Goal: Task Accomplishment & Management: Complete application form

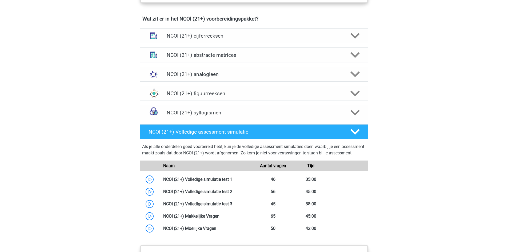
scroll to position [453, 0]
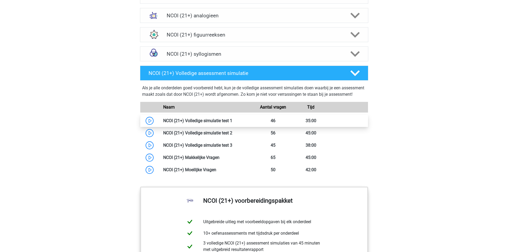
click at [232, 123] on link at bounding box center [232, 120] width 0 height 5
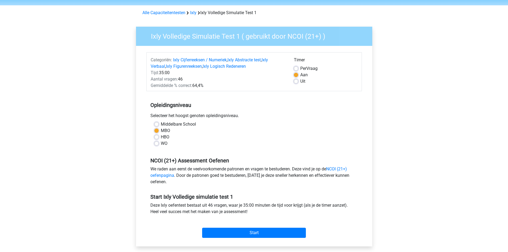
scroll to position [53, 0]
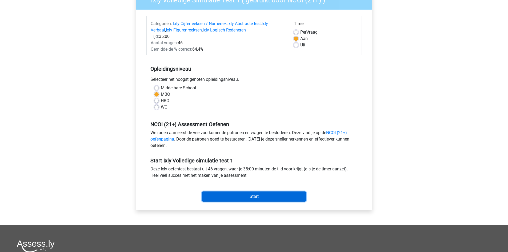
click at [239, 191] on input "Start" at bounding box center [254, 196] width 104 height 10
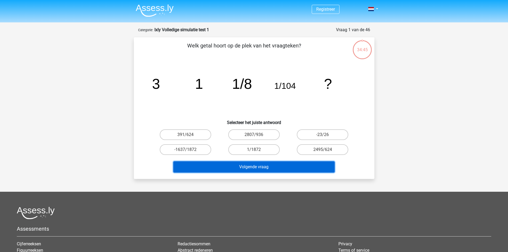
click at [243, 166] on button "Volgende vraag" at bounding box center [253, 166] width 161 height 11
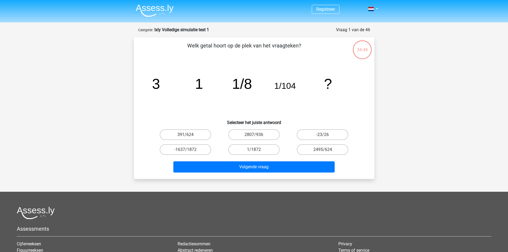
click at [221, 159] on div "Volgende vraag" at bounding box center [253, 166] width 223 height 18
click at [259, 151] on label "1/1872" at bounding box center [253, 149] width 51 height 11
click at [257, 151] on input "1/1872" at bounding box center [255, 151] width 3 height 3
radio input "true"
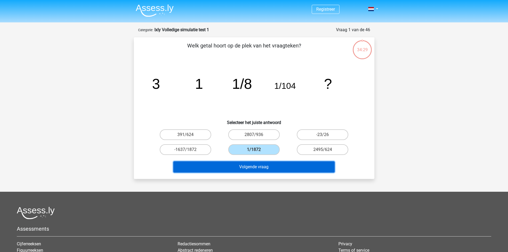
click at [253, 162] on button "Volgende vraag" at bounding box center [253, 166] width 161 height 11
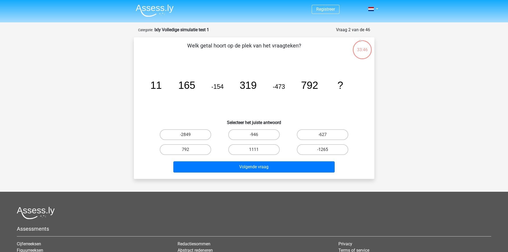
click at [314, 149] on label "-1265" at bounding box center [322, 149] width 51 height 11
click at [322, 150] on input "-1265" at bounding box center [323, 151] width 3 height 3
radio input "true"
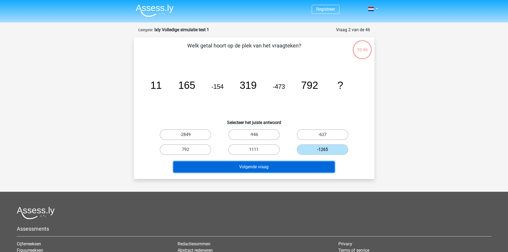
click at [287, 164] on button "Volgende vraag" at bounding box center [253, 166] width 161 height 11
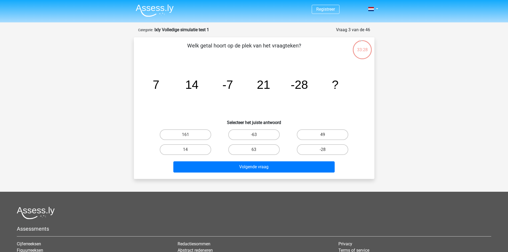
click at [281, 95] on icon "image/svg+xml 7 14 -7 21 -28 ?" at bounding box center [254, 89] width 215 height 54
click at [305, 135] on label "49" at bounding box center [322, 134] width 51 height 11
click at [322, 135] on input "49" at bounding box center [323, 136] width 3 height 3
radio input "true"
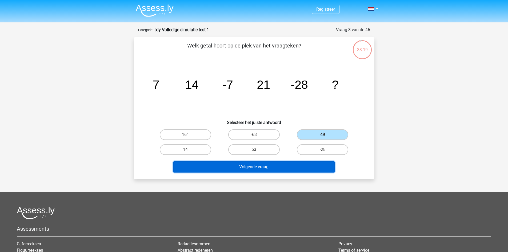
click at [275, 170] on button "Volgende vraag" at bounding box center [253, 166] width 161 height 11
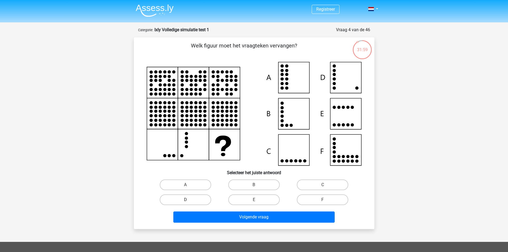
click at [191, 198] on label "D" at bounding box center [185, 199] width 51 height 11
click at [189, 200] on input "D" at bounding box center [186, 201] width 3 height 3
radio input "true"
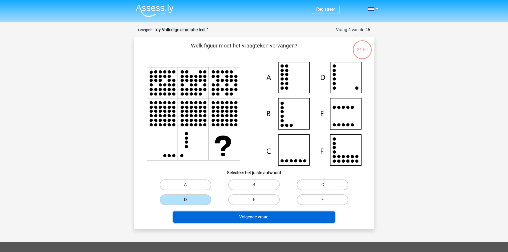
click at [215, 212] on button "Volgende vraag" at bounding box center [253, 216] width 161 height 11
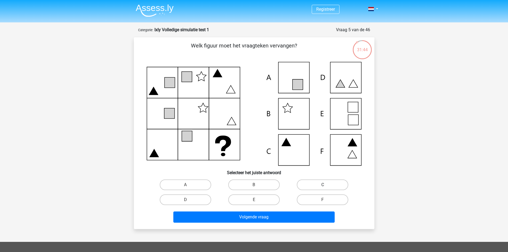
click at [312, 186] on label "C" at bounding box center [322, 184] width 51 height 11
click at [322, 186] on input "C" at bounding box center [323, 186] width 3 height 3
radio input "true"
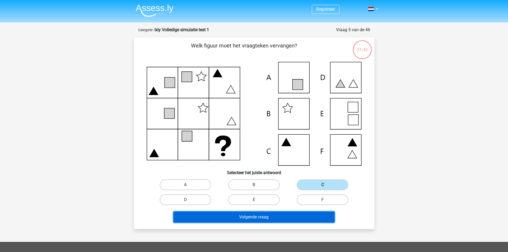
click at [275, 218] on button "Volgende vraag" at bounding box center [253, 216] width 161 height 11
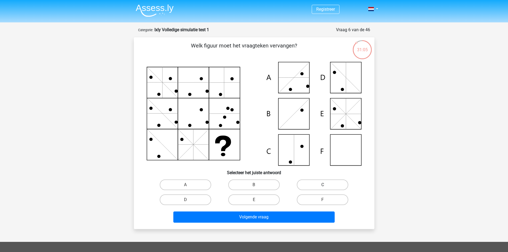
click at [307, 184] on label "C" at bounding box center [322, 184] width 51 height 11
click at [322, 185] on input "C" at bounding box center [323, 186] width 3 height 3
radio input "true"
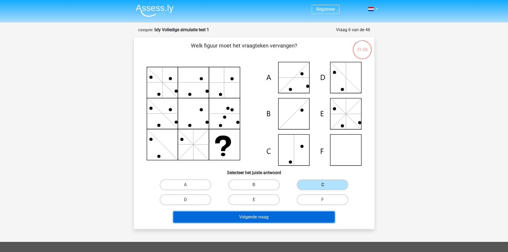
click at [287, 215] on button "Volgende vraag" at bounding box center [253, 216] width 161 height 11
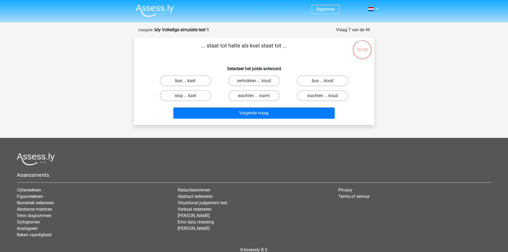
click at [191, 79] on label "bus ... kast" at bounding box center [185, 80] width 51 height 11
click at [189, 81] on input "bus ... kast" at bounding box center [186, 82] width 3 height 3
radio input "true"
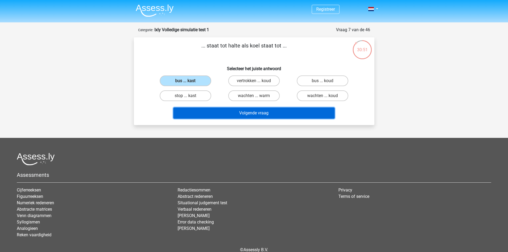
click at [226, 113] on button "Volgende vraag" at bounding box center [253, 112] width 161 height 11
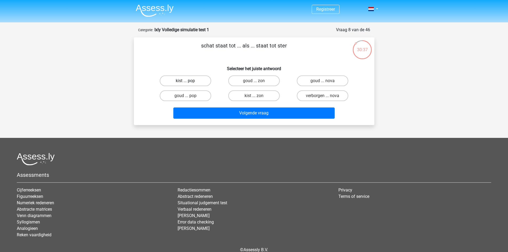
click at [174, 82] on label "kist ... pop" at bounding box center [185, 80] width 51 height 11
click at [185, 82] on input "kist ... pop" at bounding box center [186, 82] width 3 height 3
radio input "true"
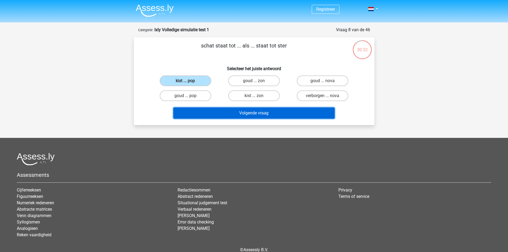
click at [213, 110] on button "Volgende vraag" at bounding box center [253, 112] width 161 height 11
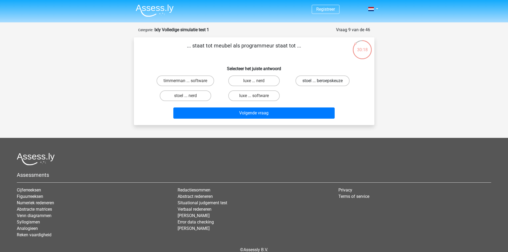
click at [303, 81] on label "stoel ... beroepskeuze" at bounding box center [322, 80] width 54 height 11
click at [322, 81] on input "stoel ... beroepskeuze" at bounding box center [323, 82] width 3 height 3
radio input "true"
click at [192, 79] on label "timmerman ... software" at bounding box center [185, 80] width 58 height 11
click at [189, 81] on input "timmerman ... software" at bounding box center [186, 82] width 3 height 3
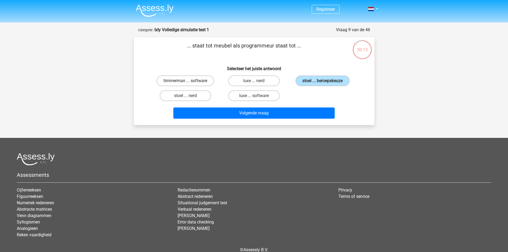
radio input "true"
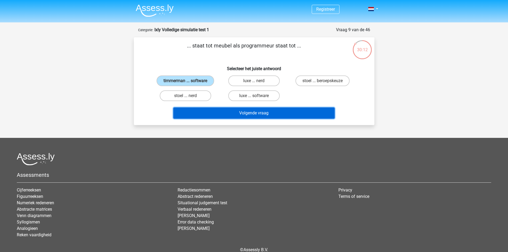
click at [218, 112] on button "Volgende vraag" at bounding box center [253, 112] width 161 height 11
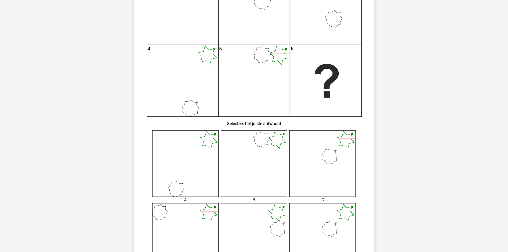
scroll to position [187, 0]
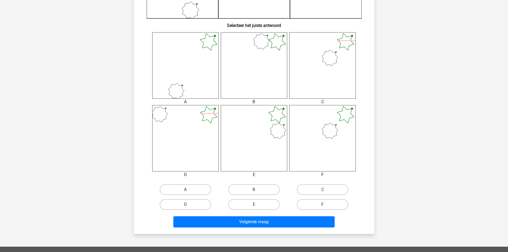
click at [187, 198] on div "D" at bounding box center [185, 204] width 68 height 15
click at [198, 205] on label "D" at bounding box center [185, 204] width 51 height 11
click at [189, 205] on input "D" at bounding box center [186, 205] width 3 height 3
radio input "true"
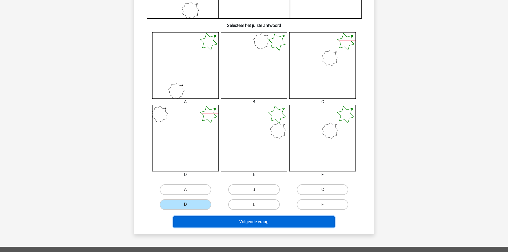
click at [211, 221] on button "Volgende vraag" at bounding box center [253, 221] width 161 height 11
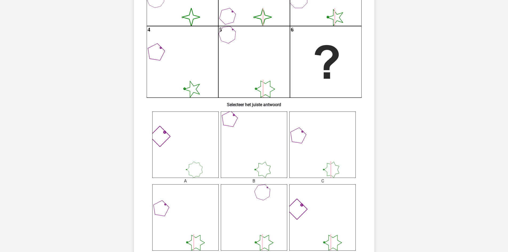
scroll to position [160, 0]
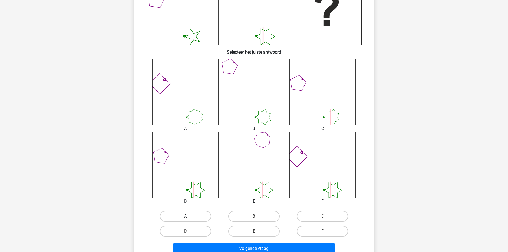
click at [180, 215] on label "A" at bounding box center [185, 216] width 51 height 11
click at [185, 216] on input "A" at bounding box center [186, 217] width 3 height 3
radio input "true"
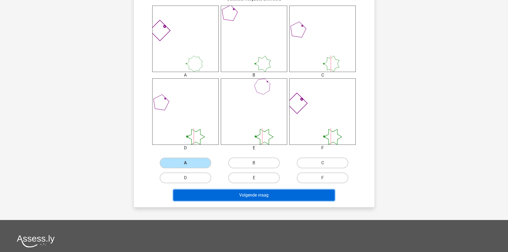
click at [222, 196] on button "Volgende vraag" at bounding box center [253, 194] width 161 height 11
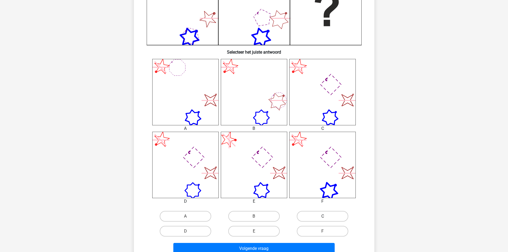
click at [301, 221] on label "C" at bounding box center [322, 216] width 51 height 11
click at [322, 220] on input "C" at bounding box center [323, 217] width 3 height 3
radio input "true"
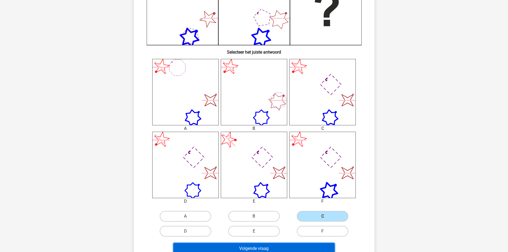
click at [285, 245] on button "Volgende vraag" at bounding box center [253, 248] width 161 height 11
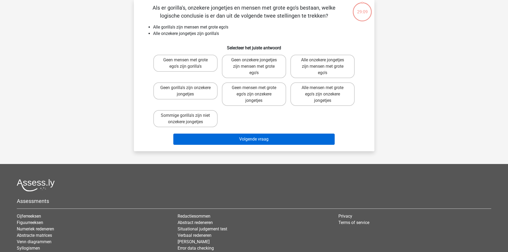
scroll to position [27, 0]
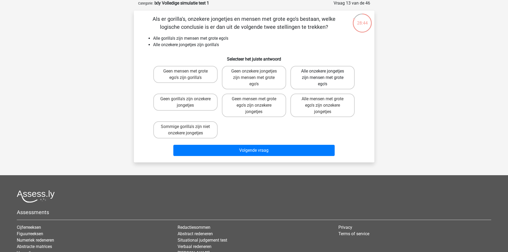
click at [310, 81] on label "Alle onzekere jongetjes zijn mensen met grote ego's" at bounding box center [322, 77] width 64 height 23
click at [322, 75] on input "Alle onzekere jongetjes zijn mensen met grote ego's" at bounding box center [323, 72] width 3 height 3
radio input "true"
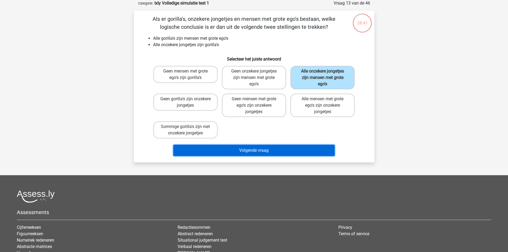
click at [271, 152] on button "Volgende vraag" at bounding box center [253, 150] width 161 height 11
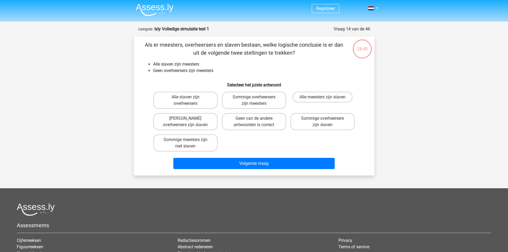
scroll to position [0, 0]
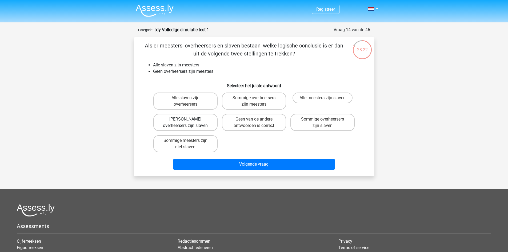
click at [186, 116] on label "Geen overheersers zijn slaven" at bounding box center [185, 122] width 64 height 17
click at [186, 119] on input "Geen overheersers zijn slaven" at bounding box center [186, 120] width 3 height 3
radio input "true"
click at [251, 124] on label "Geen van de andere antwoorden is correct" at bounding box center [254, 122] width 64 height 17
click at [254, 123] on input "Geen van de andere antwoorden is correct" at bounding box center [255, 120] width 3 height 3
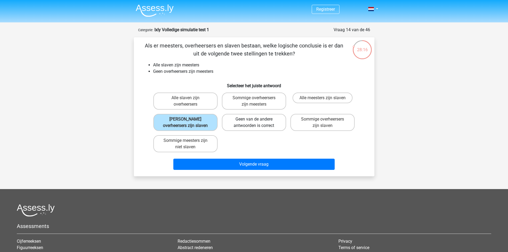
radio input "true"
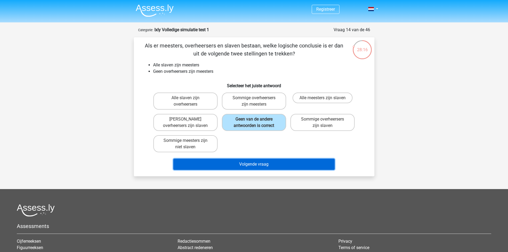
click at [254, 162] on button "Volgende vraag" at bounding box center [253, 164] width 161 height 11
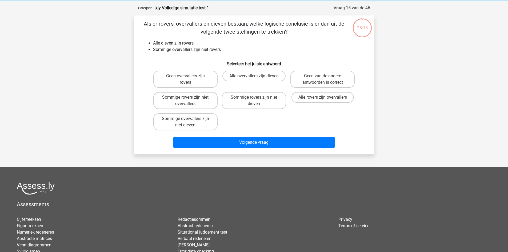
scroll to position [27, 0]
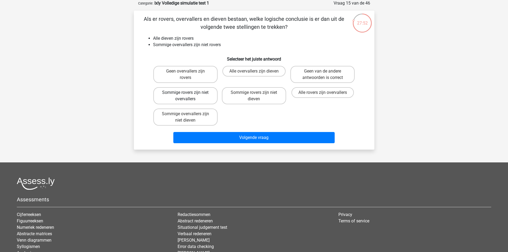
click at [182, 98] on label "Sommige rovers zijn niet overvallers" at bounding box center [185, 95] width 64 height 17
click at [185, 96] on input "Sommige rovers zijn niet overvallers" at bounding box center [186, 93] width 3 height 3
radio input "true"
click at [201, 116] on label "Sommige overvallers zijn niet dieven" at bounding box center [185, 116] width 64 height 17
click at [189, 116] on input "Sommige overvallers zijn niet dieven" at bounding box center [186, 115] width 3 height 3
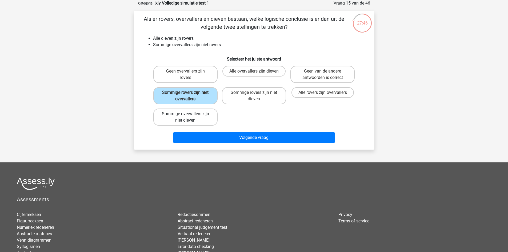
radio input "true"
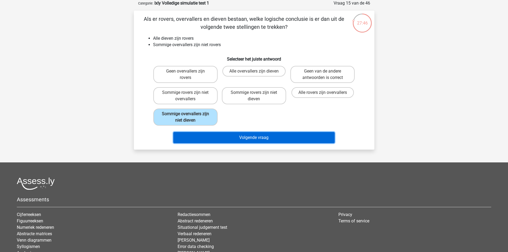
click at [204, 135] on button "Volgende vraag" at bounding box center [253, 137] width 161 height 11
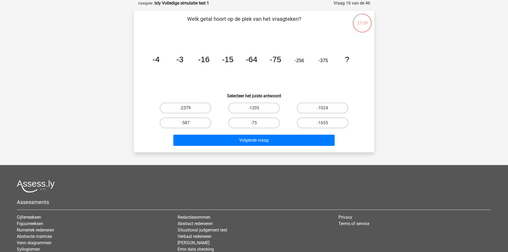
click at [195, 109] on label "-2379" at bounding box center [185, 108] width 51 height 11
click at [189, 109] on input "-2379" at bounding box center [186, 109] width 3 height 3
radio input "true"
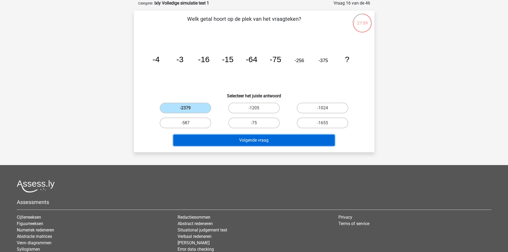
click at [199, 137] on button "Volgende vraag" at bounding box center [253, 140] width 161 height 11
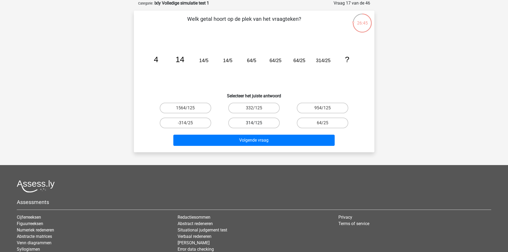
click at [253, 123] on label "314/125" at bounding box center [253, 123] width 51 height 11
click at [254, 123] on input "314/125" at bounding box center [255, 124] width 3 height 3
radio input "true"
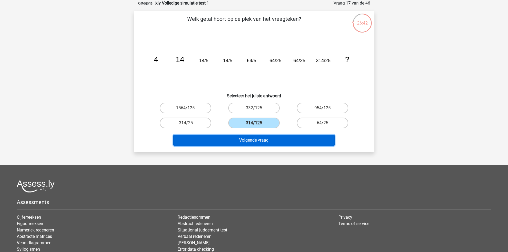
click at [258, 139] on button "Volgende vraag" at bounding box center [253, 140] width 161 height 11
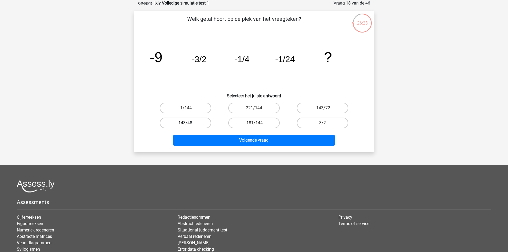
drag, startPoint x: 196, startPoint y: 116, endPoint x: 194, endPoint y: 120, distance: 3.8
click at [195, 118] on div "143/48" at bounding box center [185, 122] width 68 height 15
click at [195, 132] on div "Volgende vraag" at bounding box center [253, 139] width 223 height 18
click at [195, 124] on label "143/48" at bounding box center [185, 123] width 51 height 11
click at [189, 124] on input "143/48" at bounding box center [186, 124] width 3 height 3
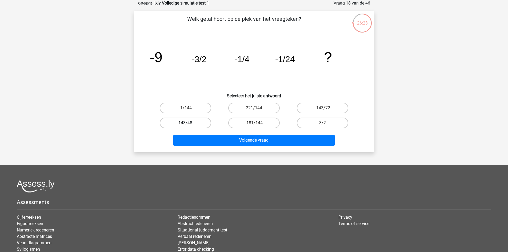
radio input "true"
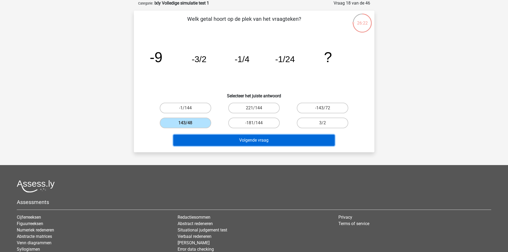
click at [202, 136] on button "Volgende vraag" at bounding box center [253, 140] width 161 height 11
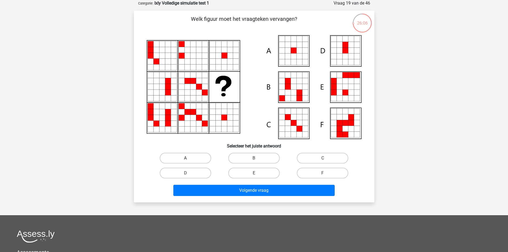
click at [188, 157] on label "A" at bounding box center [185, 158] width 51 height 11
click at [188, 158] on input "A" at bounding box center [186, 159] width 3 height 3
radio input "true"
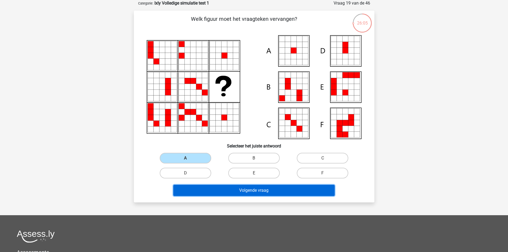
click at [224, 187] on button "Volgende vraag" at bounding box center [253, 190] width 161 height 11
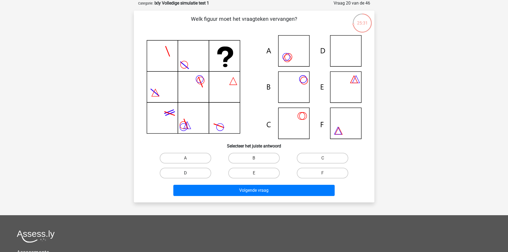
click at [205, 171] on label "D" at bounding box center [185, 173] width 51 height 11
click at [189, 173] on input "D" at bounding box center [186, 174] width 3 height 3
radio input "true"
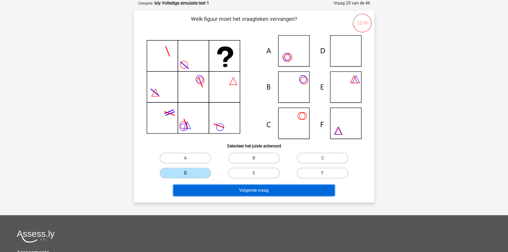
click at [214, 185] on button "Volgende vraag" at bounding box center [253, 190] width 161 height 11
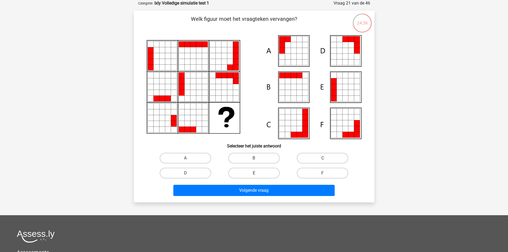
click at [247, 174] on label "E" at bounding box center [253, 173] width 51 height 11
click at [254, 174] on input "E" at bounding box center [255, 174] width 3 height 3
radio input "true"
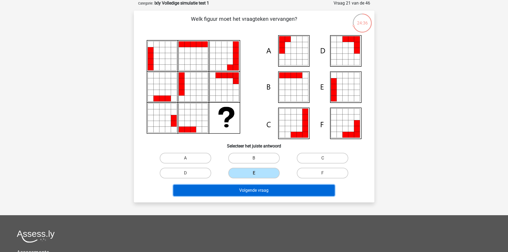
click at [240, 187] on button "Volgende vraag" at bounding box center [253, 190] width 161 height 11
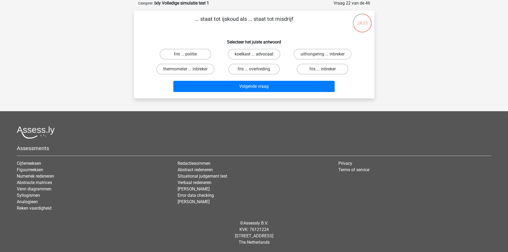
click at [246, 54] on label "koelkast ... advocaat" at bounding box center [254, 54] width 53 height 11
click at [254, 54] on input "koelkast ... advocaat" at bounding box center [255, 55] width 3 height 3
radio input "true"
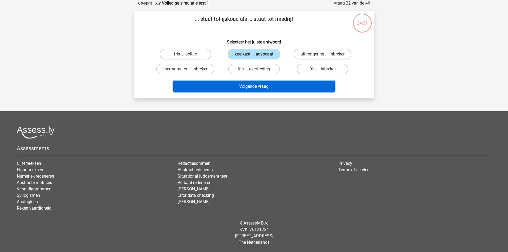
click at [239, 84] on button "Volgende vraag" at bounding box center [253, 86] width 161 height 11
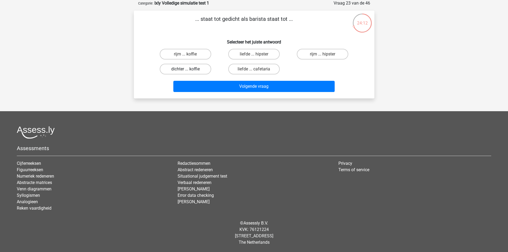
click at [175, 66] on label "dichter ... koffie" at bounding box center [185, 69] width 51 height 11
click at [185, 69] on input "dichter ... koffie" at bounding box center [186, 70] width 3 height 3
radio input "true"
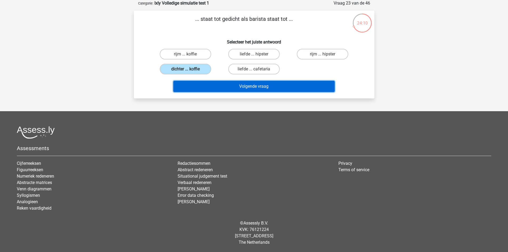
click at [199, 85] on button "Volgende vraag" at bounding box center [253, 86] width 161 height 11
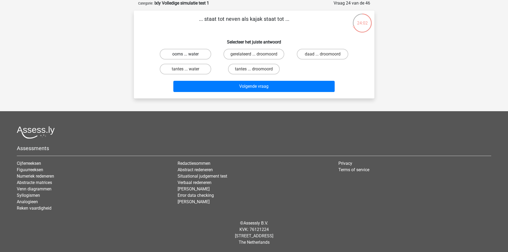
click at [199, 55] on label "ooms ... water" at bounding box center [185, 54] width 51 height 11
click at [189, 55] on input "ooms ... water" at bounding box center [186, 55] width 3 height 3
radio input "true"
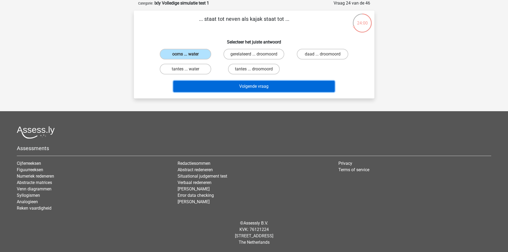
drag, startPoint x: 215, startPoint y: 87, endPoint x: 215, endPoint y: 92, distance: 5.3
click at [215, 90] on button "Volgende vraag" at bounding box center [253, 86] width 161 height 11
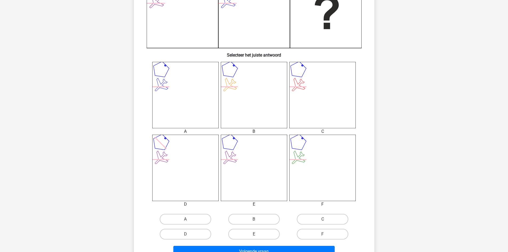
scroll to position [160, 0]
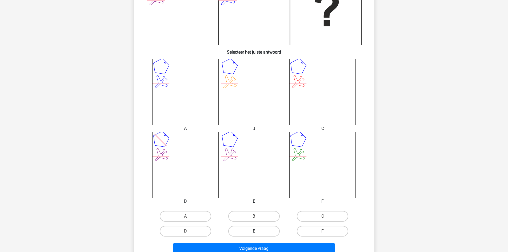
click at [260, 231] on label "E" at bounding box center [253, 231] width 51 height 11
click at [257, 231] on input "E" at bounding box center [255, 232] width 3 height 3
radio input "true"
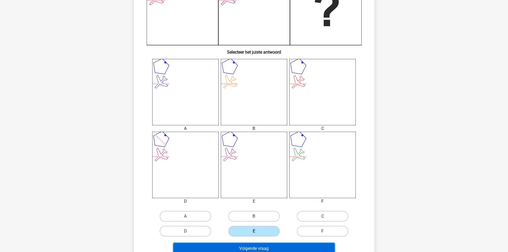
click at [263, 246] on button "Volgende vraag" at bounding box center [253, 248] width 161 height 11
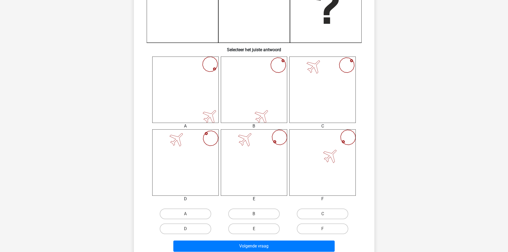
scroll to position [213, 0]
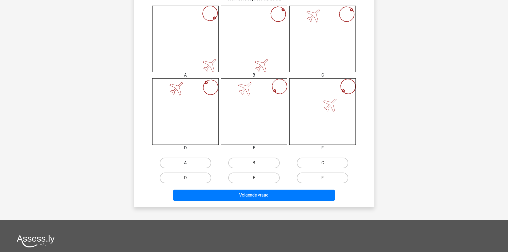
click at [204, 160] on label "A" at bounding box center [185, 163] width 51 height 11
click at [189, 163] on input "A" at bounding box center [186, 164] width 3 height 3
radio input "true"
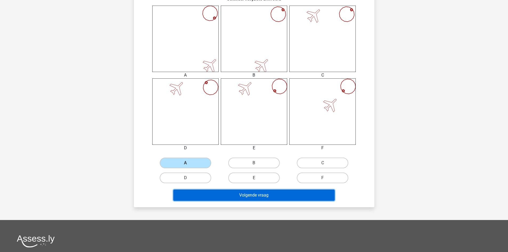
click at [215, 195] on button "Volgende vraag" at bounding box center [253, 194] width 161 height 11
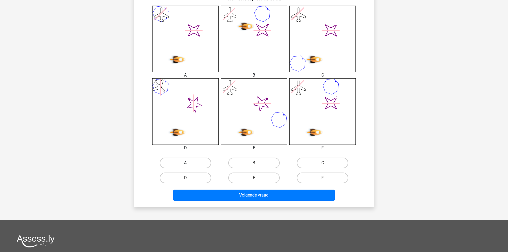
click at [182, 165] on label "A" at bounding box center [185, 163] width 51 height 11
click at [185, 165] on input "A" at bounding box center [186, 164] width 3 height 3
radio input "true"
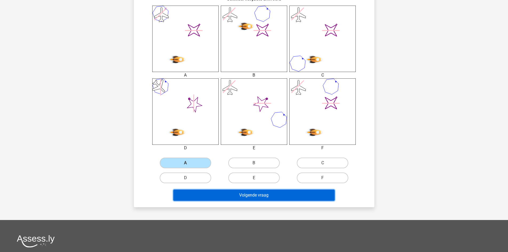
click at [208, 195] on button "Volgende vraag" at bounding box center [253, 194] width 161 height 11
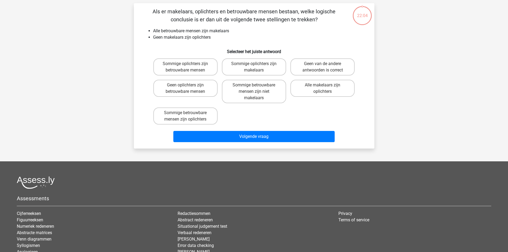
scroll to position [27, 0]
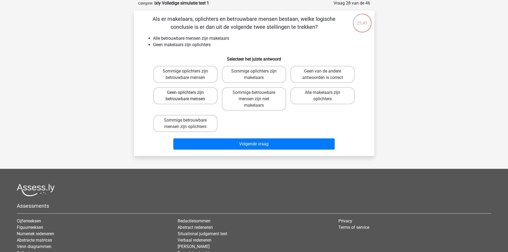
click at [191, 99] on label "Geen oplichters zijn betrouwbare mensen" at bounding box center [185, 95] width 64 height 17
click at [189, 96] on input "Geen oplichters zijn betrouwbare mensen" at bounding box center [186, 93] width 3 height 3
radio input "true"
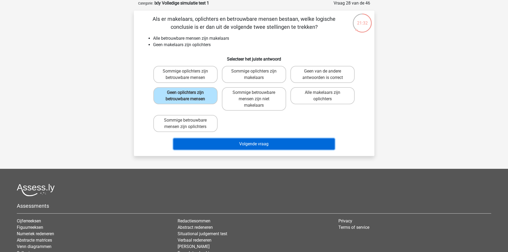
click at [212, 141] on button "Volgende vraag" at bounding box center [253, 143] width 161 height 11
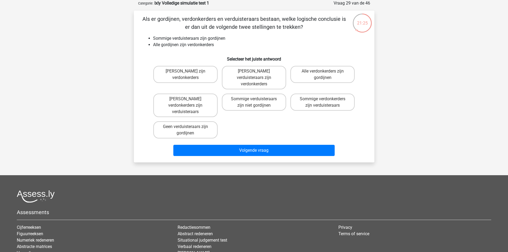
click at [398, 80] on div "Registreer" at bounding box center [254, 144] width 508 height 342
click at [182, 74] on label "Geen gordijnen zijn verdonkerders" at bounding box center [185, 74] width 64 height 17
click at [185, 74] on input "Geen gordijnen zijn verdonkerders" at bounding box center [186, 72] width 3 height 3
radio input "true"
click at [250, 76] on label "Geen verduisteraars zijn verdonkerders" at bounding box center [254, 77] width 64 height 23
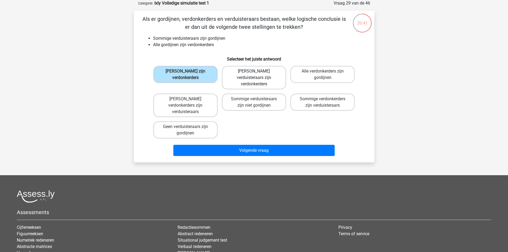
click at [254, 75] on input "Geen verduisteraars zijn verdonkerders" at bounding box center [255, 72] width 3 height 3
radio input "true"
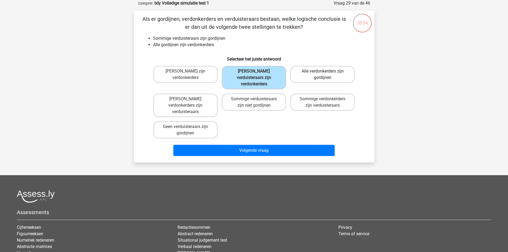
click at [294, 77] on label "Alle verdonkerders zijn gordijnen" at bounding box center [322, 74] width 64 height 17
click at [322, 75] on input "Alle verdonkerders zijn gordijnen" at bounding box center [323, 72] width 3 height 3
radio input "true"
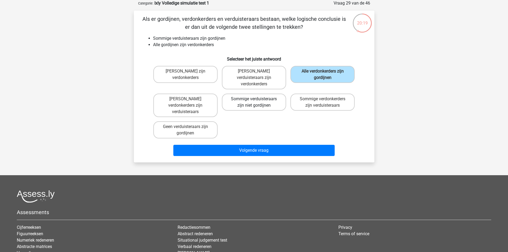
click at [272, 100] on label "Sommige verduisteraars zijn niet gordijnen" at bounding box center [254, 102] width 64 height 17
click at [257, 100] on input "Sommige verduisteraars zijn niet gordijnen" at bounding box center [255, 100] width 3 height 3
radio input "true"
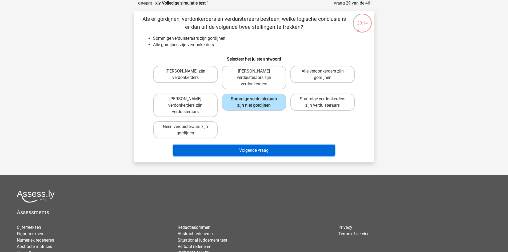
click at [225, 145] on button "Volgende vraag" at bounding box center [253, 150] width 161 height 11
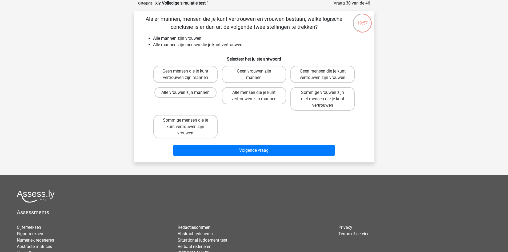
click at [186, 90] on label "Alle vrouwen zijn mannen" at bounding box center [185, 92] width 62 height 11
click at [186, 92] on input "Alle vrouwen zijn mannen" at bounding box center [186, 93] width 3 height 3
radio input "true"
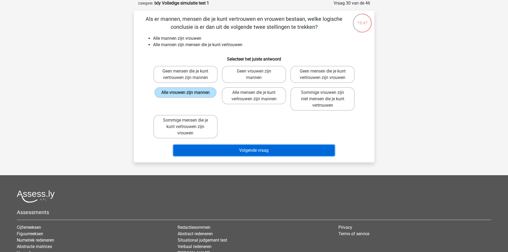
click at [205, 150] on button "Volgende vraag" at bounding box center [253, 150] width 161 height 11
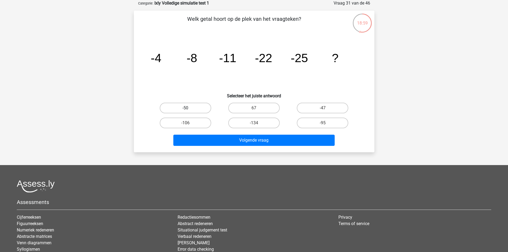
click at [189, 109] on label "-50" at bounding box center [185, 108] width 51 height 11
click at [189, 109] on input "-50" at bounding box center [186, 109] width 3 height 3
radio input "true"
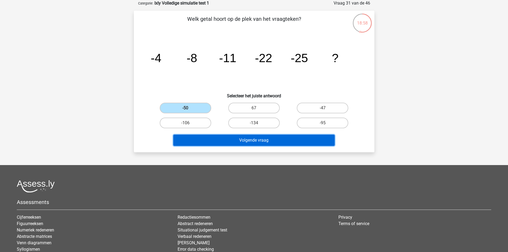
click at [202, 138] on button "Volgende vraag" at bounding box center [253, 140] width 161 height 11
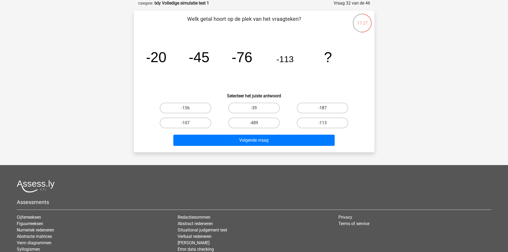
click at [324, 106] on label "-187" at bounding box center [322, 108] width 51 height 11
click at [324, 108] on input "-187" at bounding box center [323, 109] width 3 height 3
radio input "true"
click at [254, 147] on div "Volgende vraag" at bounding box center [254, 141] width 206 height 13
click at [260, 146] on div "Volgende vraag" at bounding box center [254, 141] width 206 height 13
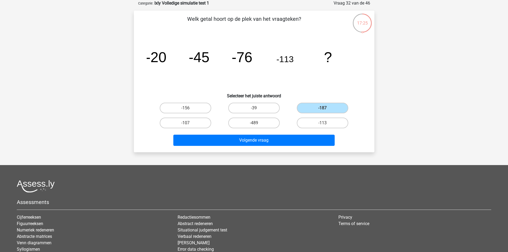
click at [264, 134] on div "Volgende vraag" at bounding box center [253, 139] width 223 height 18
click at [170, 111] on label "-156" at bounding box center [185, 108] width 51 height 11
click at [185, 111] on input "-156" at bounding box center [186, 109] width 3 height 3
radio input "true"
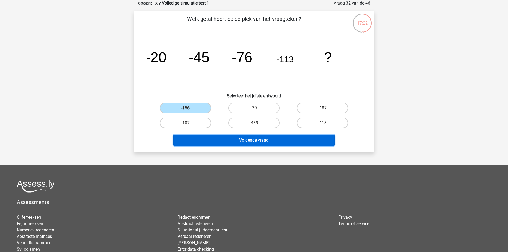
click at [259, 143] on button "Volgende vraag" at bounding box center [253, 140] width 161 height 11
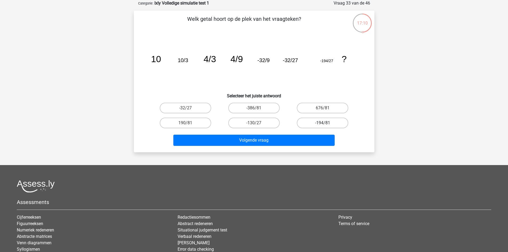
click at [308, 119] on label "-194/81" at bounding box center [322, 123] width 51 height 11
click at [322, 123] on input "-194/81" at bounding box center [323, 124] width 3 height 3
radio input "true"
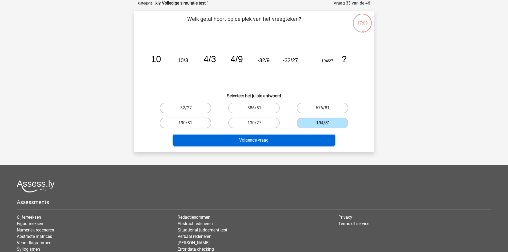
click at [291, 135] on button "Volgende vraag" at bounding box center [253, 140] width 161 height 11
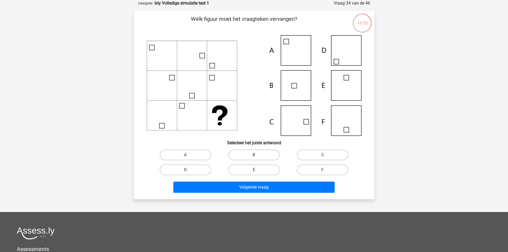
click at [305, 152] on label "C" at bounding box center [322, 155] width 51 height 11
click at [322, 155] on input "C" at bounding box center [323, 156] width 3 height 3
radio input "true"
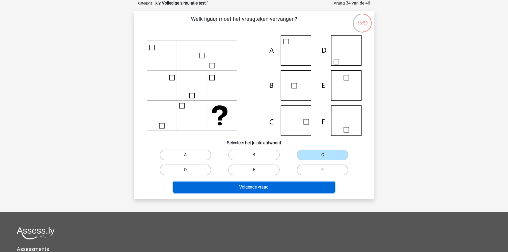
click at [271, 184] on button "Volgende vraag" at bounding box center [253, 187] width 161 height 11
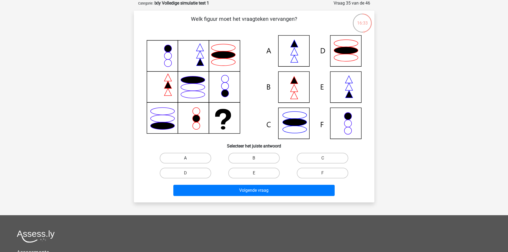
click at [189, 157] on label "A" at bounding box center [185, 158] width 51 height 11
click at [189, 158] on input "A" at bounding box center [186, 159] width 3 height 3
radio input "true"
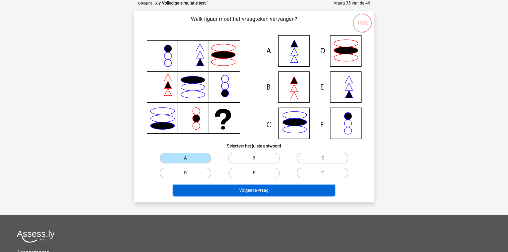
click at [212, 185] on button "Volgende vraag" at bounding box center [253, 190] width 161 height 11
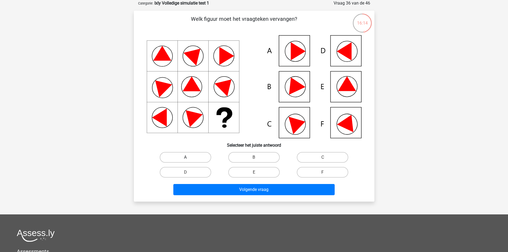
drag, startPoint x: 200, startPoint y: 152, endPoint x: 203, endPoint y: 159, distance: 7.0
click at [202, 159] on label "A" at bounding box center [185, 157] width 51 height 11
click at [189, 159] on input "A" at bounding box center [186, 158] width 3 height 3
radio input "true"
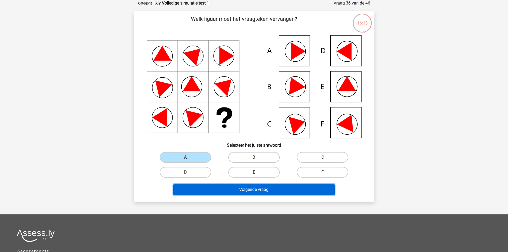
click at [220, 185] on button "Volgende vraag" at bounding box center [253, 189] width 161 height 11
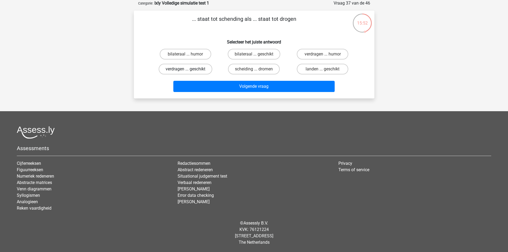
click at [179, 67] on label "verdragen ... geschikt" at bounding box center [186, 69] width 54 height 11
click at [185, 69] on input "verdragen ... geschikt" at bounding box center [186, 70] width 3 height 3
radio input "true"
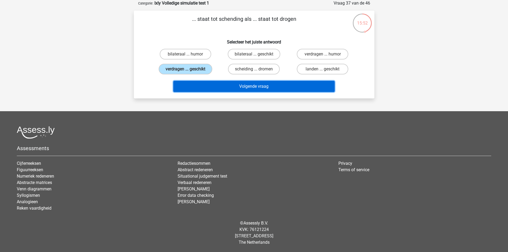
click at [213, 83] on button "Volgende vraag" at bounding box center [253, 86] width 161 height 11
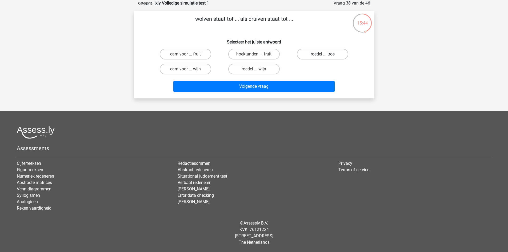
click at [341, 51] on label "roedel ... tros" at bounding box center [322, 54] width 51 height 11
click at [326, 54] on input "roedel ... tros" at bounding box center [323, 55] width 3 height 3
radio input "true"
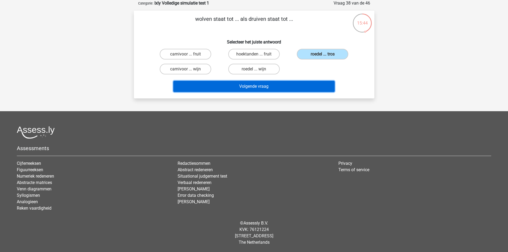
click at [299, 81] on button "Volgende vraag" at bounding box center [253, 86] width 161 height 11
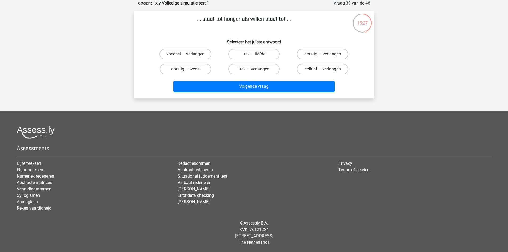
click at [320, 67] on label "eetlust ... verlangen" at bounding box center [322, 69] width 51 height 11
click at [322, 69] on input "eetlust ... verlangen" at bounding box center [323, 70] width 3 height 3
radio input "true"
click at [196, 55] on label "voedsel ... verlangen" at bounding box center [185, 54] width 52 height 11
click at [189, 55] on input "voedsel ... verlangen" at bounding box center [186, 55] width 3 height 3
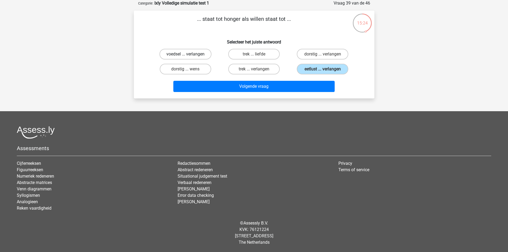
radio input "true"
click at [228, 95] on div "... staat tot honger als willen staat tot ... Selecteer het juiste antwoord voe…" at bounding box center [254, 55] width 240 height 88
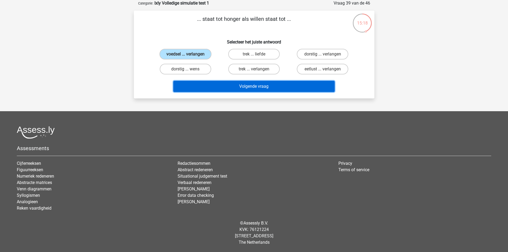
click at [230, 89] on button "Volgende vraag" at bounding box center [253, 86] width 161 height 11
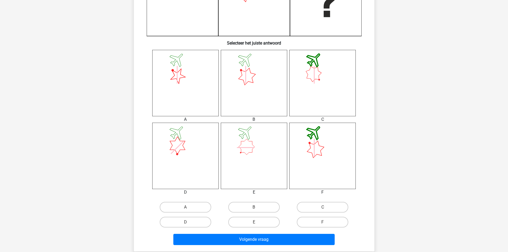
scroll to position [187, 0]
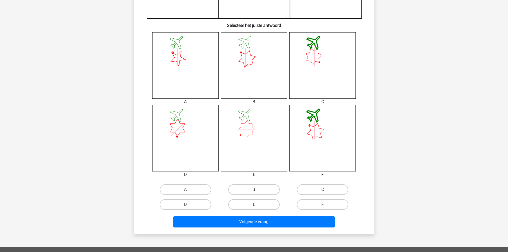
click at [217, 193] on div "C" at bounding box center [185, 189] width 64 height 11
click at [248, 189] on label "B" at bounding box center [253, 189] width 51 height 11
click at [254, 189] on input "B" at bounding box center [255, 190] width 3 height 3
radio input "true"
click at [243, 204] on label "E" at bounding box center [253, 204] width 51 height 11
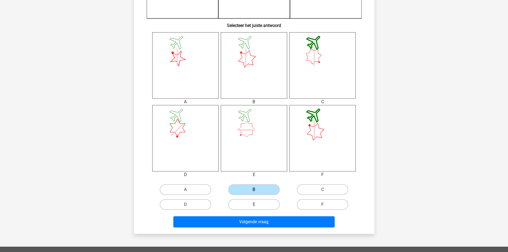
click at [254, 204] on input "E" at bounding box center [255, 205] width 3 height 3
radio input "true"
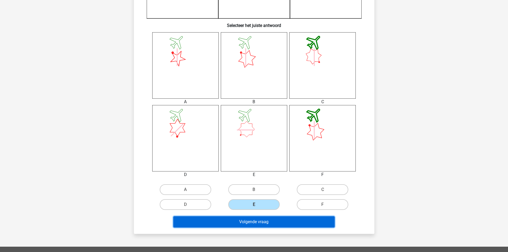
click at [235, 221] on button "Volgende vraag" at bounding box center [253, 221] width 161 height 11
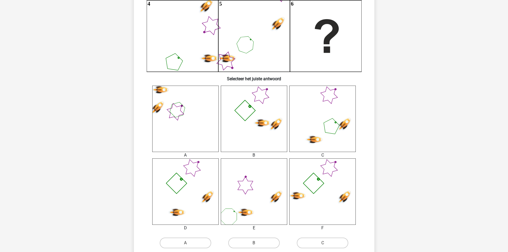
scroll to position [267, 0]
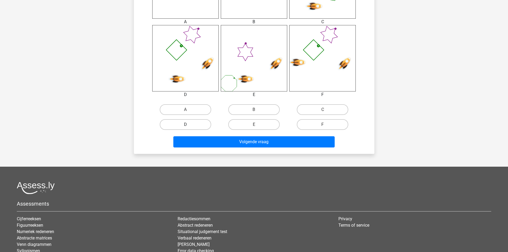
click at [185, 124] on label "D" at bounding box center [185, 124] width 51 height 11
click at [185, 124] on input "D" at bounding box center [186, 125] width 3 height 3
radio input "true"
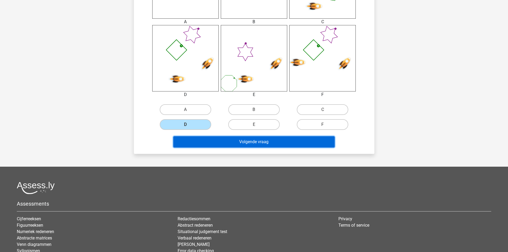
click at [190, 141] on button "Volgende vraag" at bounding box center [253, 141] width 161 height 11
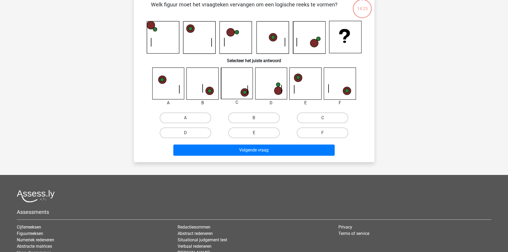
scroll to position [27, 0]
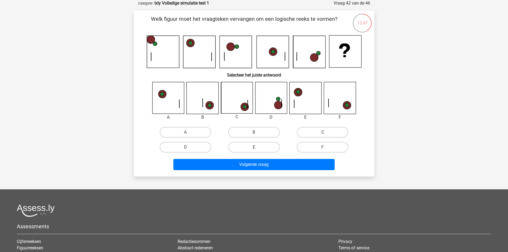
click at [314, 135] on label "C" at bounding box center [322, 132] width 51 height 11
click at [322, 135] on input "C" at bounding box center [323, 133] width 3 height 3
radio input "true"
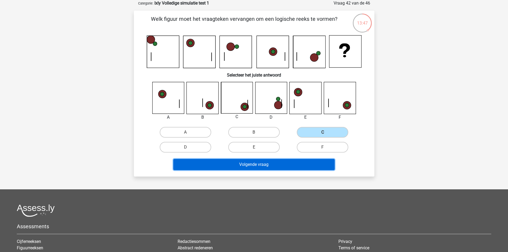
click at [245, 168] on button "Volgende vraag" at bounding box center [253, 164] width 161 height 11
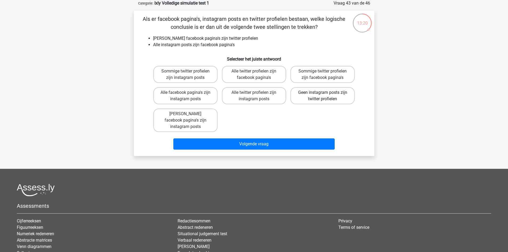
click at [299, 99] on label "Geen instagram posts zijn twitter profielen" at bounding box center [322, 95] width 64 height 17
click at [322, 96] on input "Geen instagram posts zijn twitter profielen" at bounding box center [323, 93] width 3 height 3
radio input "true"
click at [285, 134] on div "Volgende vraag" at bounding box center [253, 143] width 223 height 18
click at [280, 146] on div "Als er facebook pagina's, instagram posts en twitter profielen bestaan, welke l…" at bounding box center [254, 83] width 240 height 145
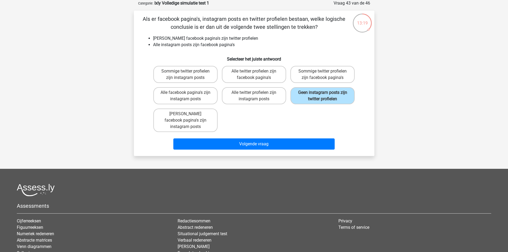
click at [199, 134] on div "Volgende vraag" at bounding box center [253, 143] width 223 height 18
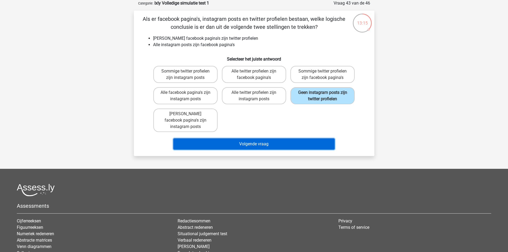
click at [252, 138] on button "Volgende vraag" at bounding box center [253, 143] width 161 height 11
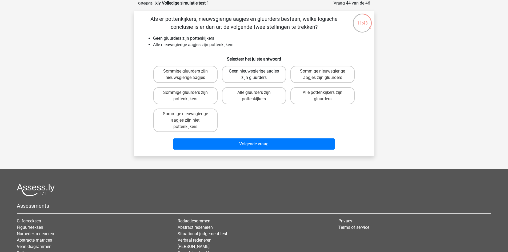
click at [250, 77] on label "Geen nieuwsgierige aagjes zijn gluurders" at bounding box center [254, 74] width 64 height 17
click at [254, 75] on input "Geen nieuwsgierige aagjes zijn gluurders" at bounding box center [255, 72] width 3 height 3
radio input "true"
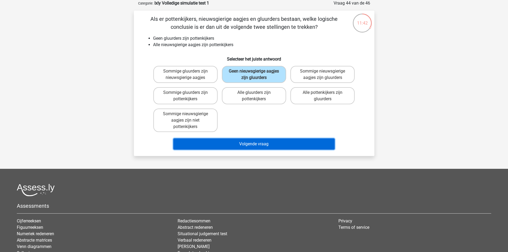
click at [237, 142] on button "Volgende vraag" at bounding box center [253, 143] width 161 height 11
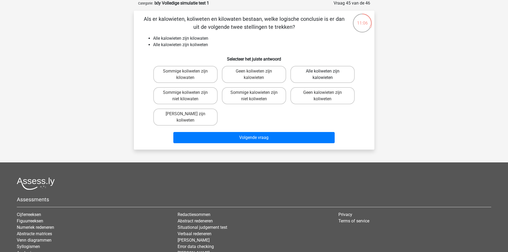
click at [333, 77] on label "Alle koliweten zijn kalowieten" at bounding box center [322, 74] width 64 height 17
click at [326, 75] on input "Alle koliweten zijn kalowieten" at bounding box center [323, 72] width 3 height 3
radio input "true"
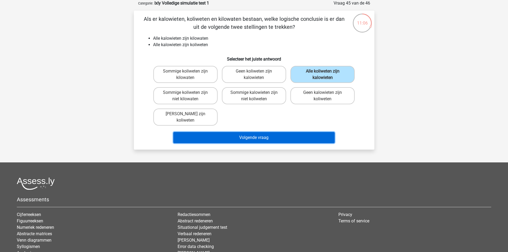
click at [286, 134] on button "Volgende vraag" at bounding box center [253, 137] width 161 height 11
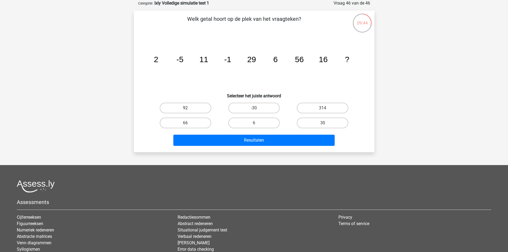
click at [190, 107] on label "92" at bounding box center [185, 108] width 51 height 11
click at [189, 108] on input "92" at bounding box center [186, 109] width 3 height 3
radio input "true"
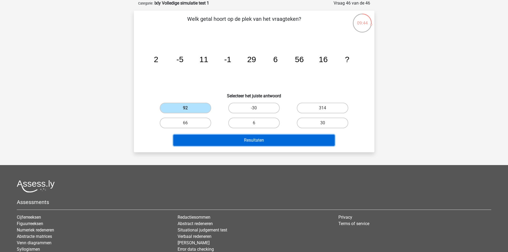
click at [212, 135] on button "Resultaten" at bounding box center [253, 140] width 161 height 11
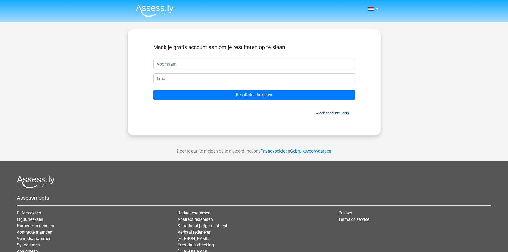
click at [343, 112] on link "Al een account? Login" at bounding box center [332, 113] width 33 height 4
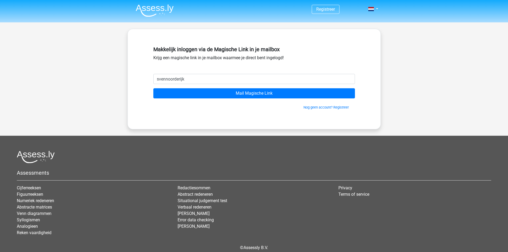
type input "[EMAIL_ADDRESS][DOMAIN_NAME]"
click at [153, 88] on input "Mail Magische Link" at bounding box center [253, 93] width 201 height 10
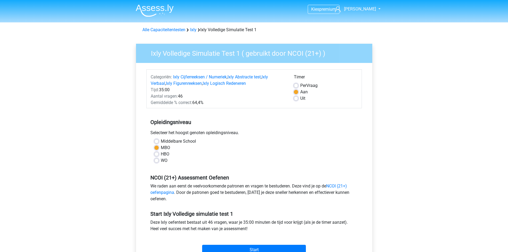
scroll to position [53, 0]
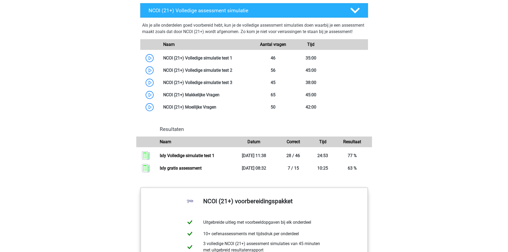
scroll to position [506, 0]
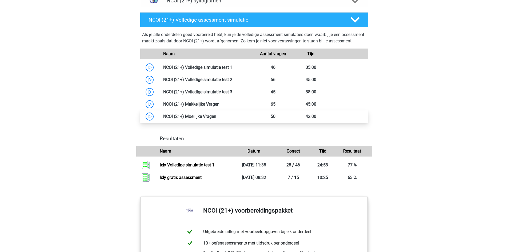
click at [216, 119] on link at bounding box center [216, 116] width 0 height 5
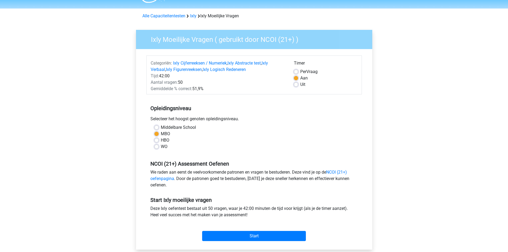
scroll to position [27, 0]
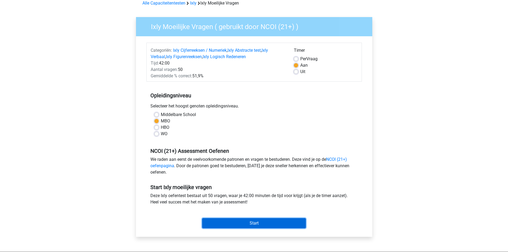
click at [236, 219] on input "Start" at bounding box center [254, 223] width 104 height 10
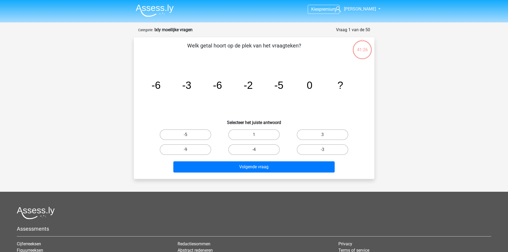
click at [188, 139] on label "-5" at bounding box center [185, 134] width 51 height 11
click at [188, 138] on input "-5" at bounding box center [186, 136] width 3 height 3
radio input "true"
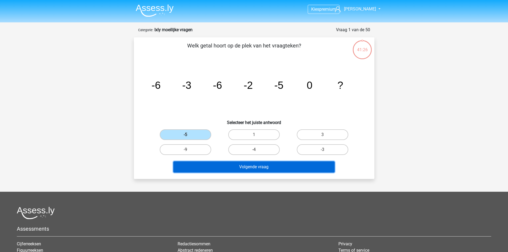
click at [204, 161] on button "Volgende vraag" at bounding box center [253, 166] width 161 height 11
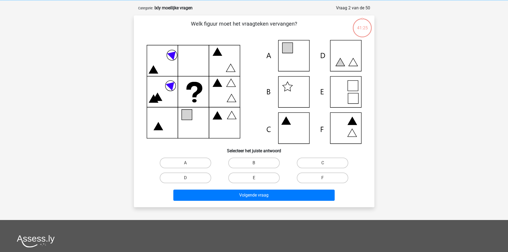
scroll to position [27, 0]
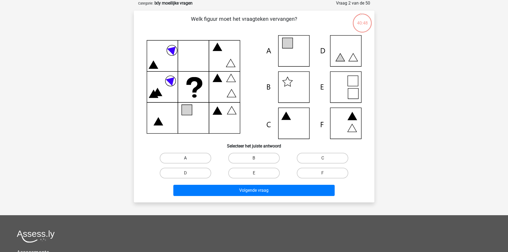
click at [190, 159] on label "A" at bounding box center [185, 158] width 51 height 11
click at [189, 159] on input "A" at bounding box center [186, 159] width 3 height 3
radio input "true"
click at [191, 182] on div "Volgende vraag" at bounding box center [253, 189] width 223 height 18
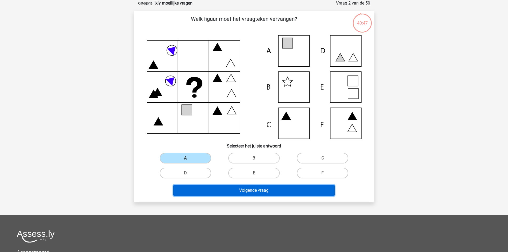
click at [193, 188] on button "Volgende vraag" at bounding box center [253, 190] width 161 height 11
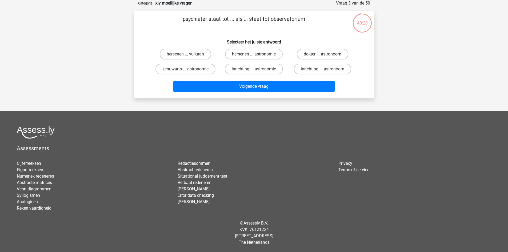
click at [307, 57] on label "dokter ... astronoom" at bounding box center [322, 54] width 51 height 11
click at [322, 57] on input "dokter ... astronoom" at bounding box center [323, 55] width 3 height 3
radio input "true"
click at [306, 56] on label "dokter ... astronoom" at bounding box center [322, 54] width 51 height 11
click at [322, 56] on input "dokter ... astronoom" at bounding box center [323, 55] width 3 height 3
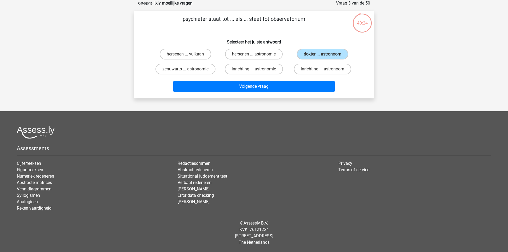
click at [187, 56] on input "hersenen ... vulkaan" at bounding box center [186, 55] width 3 height 3
radio input "true"
click at [233, 53] on label "hersenen ... astronomie" at bounding box center [254, 54] width 58 height 11
click at [254, 54] on input "hersenen ... astronomie" at bounding box center [255, 55] width 3 height 3
radio input "true"
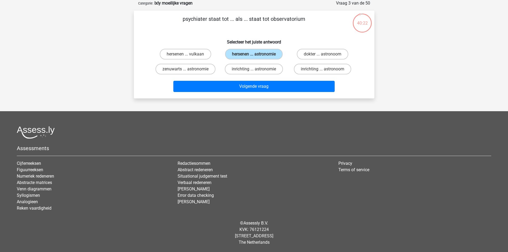
click at [239, 94] on div "Volgende vraag" at bounding box center [254, 87] width 206 height 13
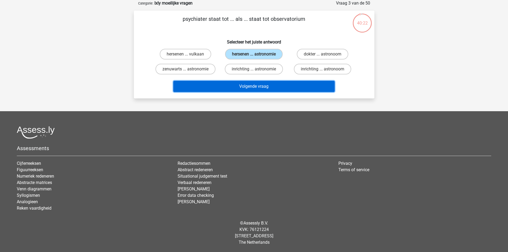
click at [247, 92] on button "Volgende vraag" at bounding box center [253, 86] width 161 height 11
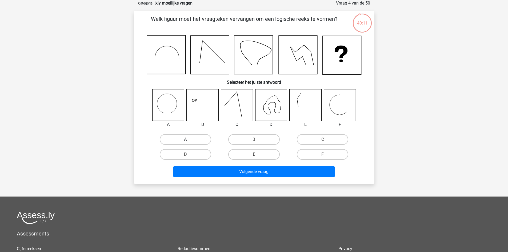
click at [172, 138] on label "A" at bounding box center [185, 139] width 51 height 11
click at [185, 139] on input "A" at bounding box center [186, 140] width 3 height 3
radio input "true"
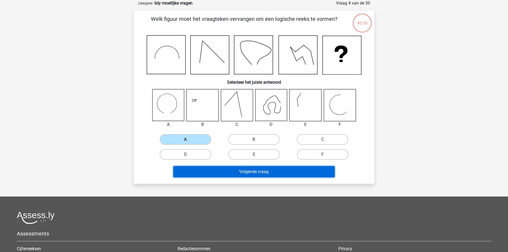
click at [289, 172] on button "Volgende vraag" at bounding box center [253, 171] width 161 height 11
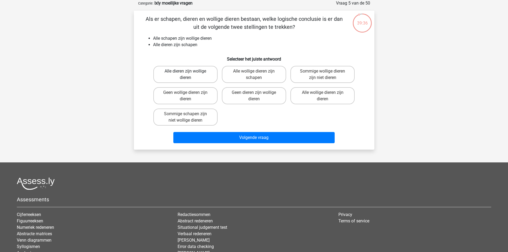
click at [189, 78] on label "Alle dieren zijn wollige dieren" at bounding box center [185, 74] width 64 height 17
click at [189, 75] on input "Alle dieren zijn wollige dieren" at bounding box center [186, 72] width 3 height 3
radio input "true"
click at [206, 131] on div "Volgende vraag" at bounding box center [253, 137] width 223 height 18
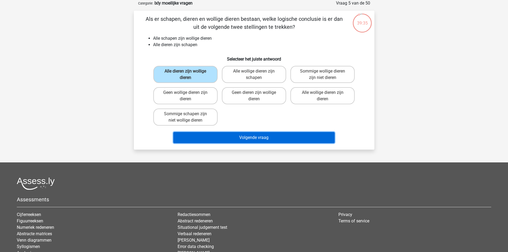
click at [202, 139] on button "Volgende vraag" at bounding box center [253, 137] width 161 height 11
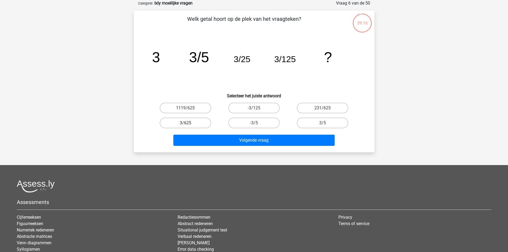
click at [198, 122] on label "3/625" at bounding box center [185, 123] width 51 height 11
click at [189, 123] on input "3/625" at bounding box center [186, 124] width 3 height 3
radio input "true"
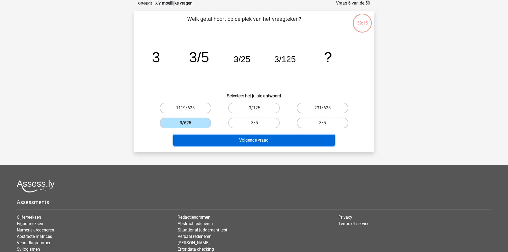
click at [217, 141] on button "Volgende vraag" at bounding box center [253, 140] width 161 height 11
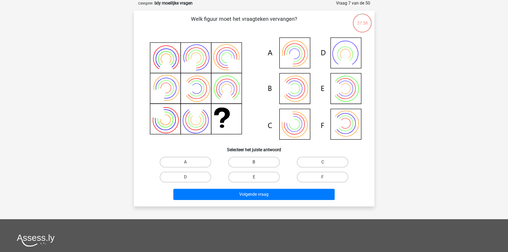
click at [247, 162] on label "B" at bounding box center [253, 162] width 51 height 11
click at [254, 162] on input "B" at bounding box center [255, 163] width 3 height 3
radio input "true"
click at [181, 160] on label "A" at bounding box center [185, 162] width 51 height 11
click at [185, 162] on input "A" at bounding box center [186, 163] width 3 height 3
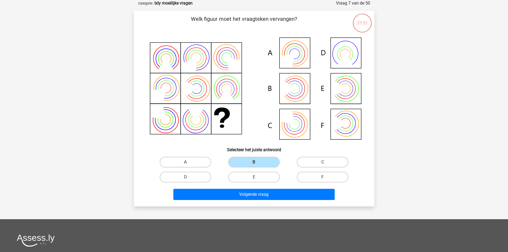
radio input "true"
click at [217, 160] on div "B" at bounding box center [185, 162] width 64 height 11
click at [236, 159] on label "B" at bounding box center [253, 162] width 51 height 11
click at [254, 162] on input "B" at bounding box center [255, 163] width 3 height 3
radio input "true"
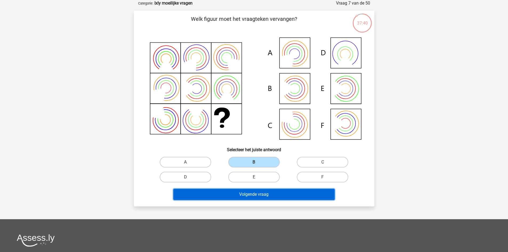
click at [223, 188] on div "Volgende vraag" at bounding box center [253, 193] width 223 height 18
click at [281, 196] on button "Volgende vraag" at bounding box center [253, 194] width 161 height 11
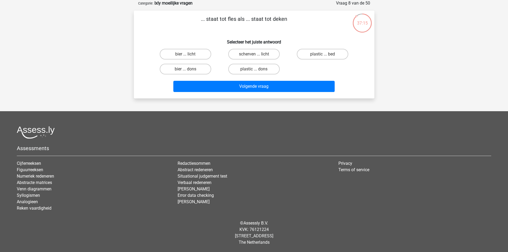
click at [290, 71] on div "bier ... licht scherven ... licht plastic ... bed bier ... dons plastic ... dons" at bounding box center [254, 62] width 206 height 30
click at [271, 72] on label "plastic ... dons" at bounding box center [253, 69] width 51 height 11
click at [257, 72] on input "plastic ... dons" at bounding box center [255, 70] width 3 height 3
radio input "true"
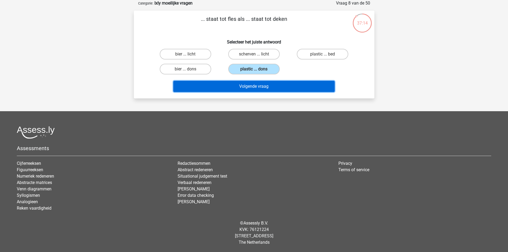
click at [258, 90] on button "Volgende vraag" at bounding box center [253, 86] width 161 height 11
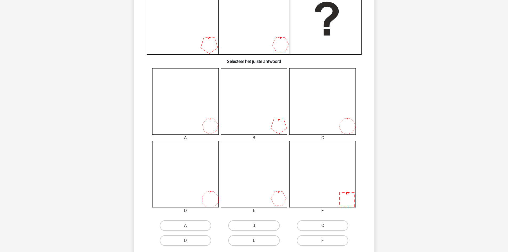
scroll to position [160, 0]
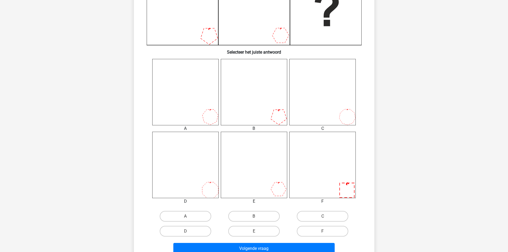
click at [243, 239] on div "E" at bounding box center [254, 231] width 68 height 15
click at [243, 235] on label "E" at bounding box center [253, 231] width 51 height 11
click at [254, 235] on input "E" at bounding box center [255, 232] width 3 height 3
radio input "true"
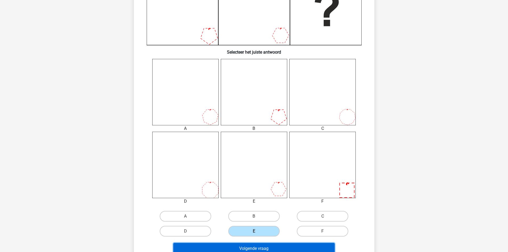
click at [243, 246] on button "Volgende vraag" at bounding box center [253, 248] width 161 height 11
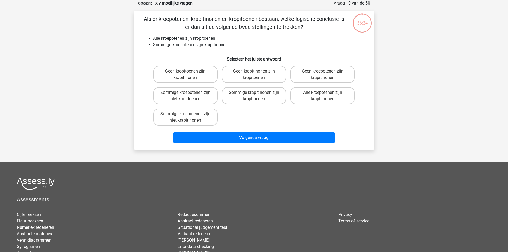
scroll to position [0, 0]
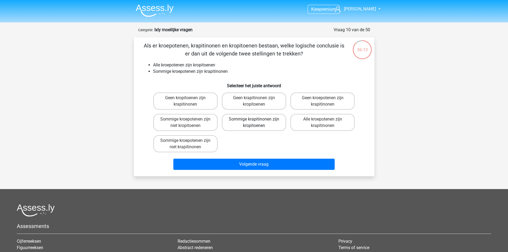
click at [263, 124] on label "Sommige krapitinonen zijn kropitoenen" at bounding box center [254, 122] width 64 height 17
click at [257, 123] on input "Sommige krapitinonen zijn kropitoenen" at bounding box center [255, 120] width 3 height 3
radio input "true"
click at [263, 151] on div "Geen kropitoenen zijn krapitinonen Geen krapitinonen zijn kropitoenen Geen kroe…" at bounding box center [254, 122] width 206 height 64
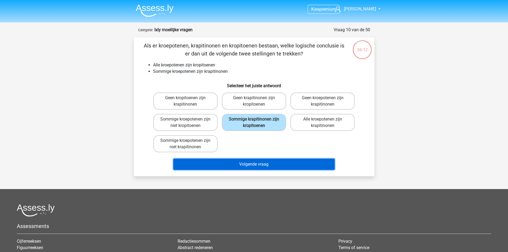
click at [265, 166] on button "Volgende vraag" at bounding box center [253, 164] width 161 height 11
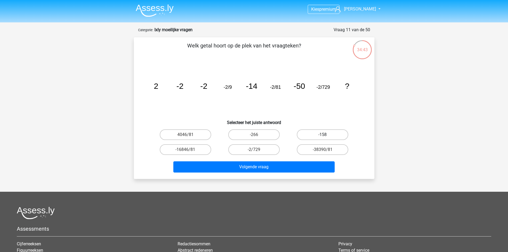
click at [311, 131] on label "-158" at bounding box center [322, 134] width 51 height 11
click at [322, 135] on input "-158" at bounding box center [323, 136] width 3 height 3
radio input "true"
click at [273, 172] on div "Volgende vraag" at bounding box center [254, 167] width 206 height 13
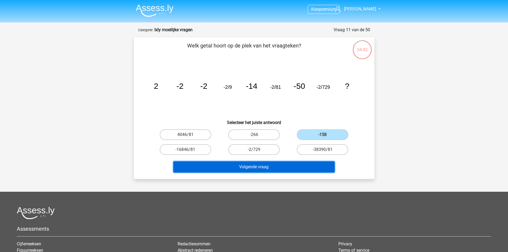
click at [260, 171] on button "Volgende vraag" at bounding box center [253, 166] width 161 height 11
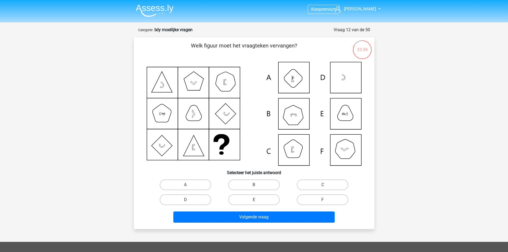
click at [337, 118] on icon at bounding box center [254, 114] width 215 height 104
click at [253, 194] on label "E" at bounding box center [253, 199] width 51 height 11
click at [254, 200] on input "E" at bounding box center [255, 201] width 3 height 3
radio input "true"
click at [246, 210] on div "Volgende vraag" at bounding box center [253, 216] width 223 height 18
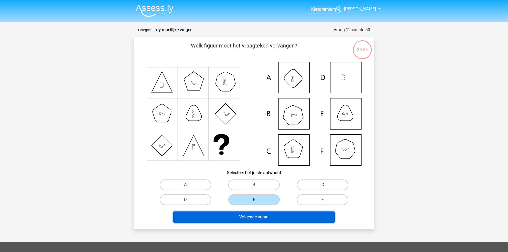
click at [248, 216] on button "Volgende vraag" at bounding box center [253, 216] width 161 height 11
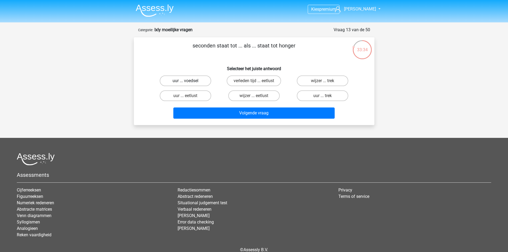
click at [179, 82] on label "uur ... voedsel" at bounding box center [185, 80] width 51 height 11
click at [185, 82] on input "uur ... voedsel" at bounding box center [186, 82] width 3 height 3
radio input "true"
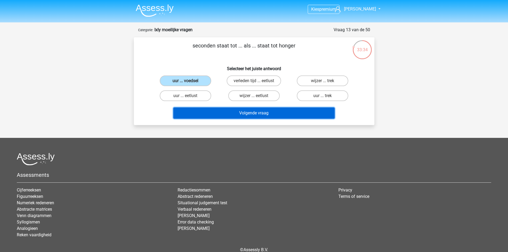
click at [192, 110] on button "Volgende vraag" at bounding box center [253, 112] width 161 height 11
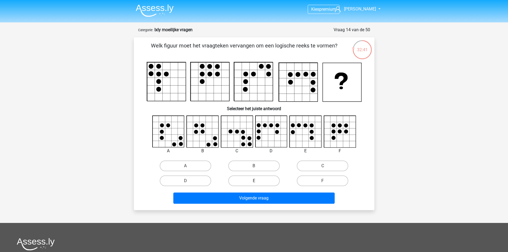
click at [247, 177] on label "E" at bounding box center [253, 180] width 51 height 11
click at [254, 181] on input "E" at bounding box center [255, 182] width 3 height 3
radio input "true"
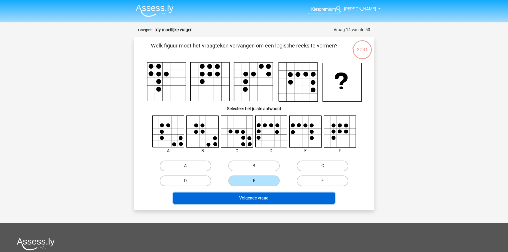
click at [246, 193] on button "Volgende vraag" at bounding box center [253, 197] width 161 height 11
